Goal: Check status: Check status

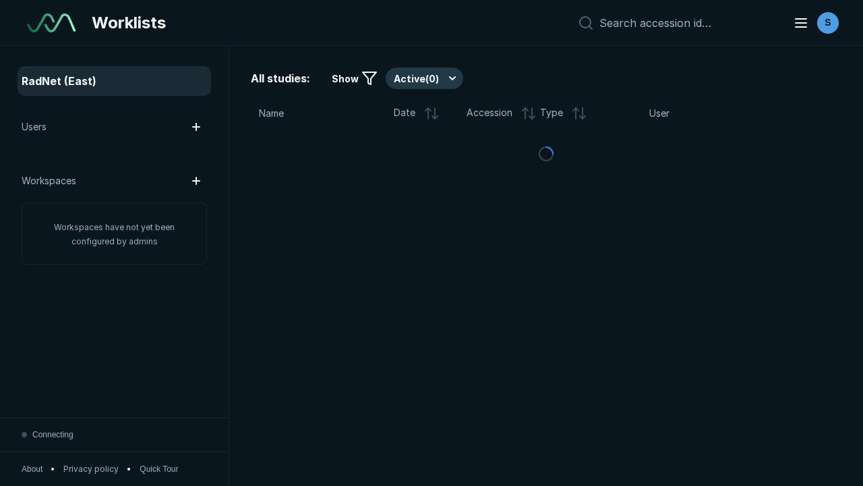
scroll to position [3468, 4371]
